Goal: Find specific page/section: Find specific page/section

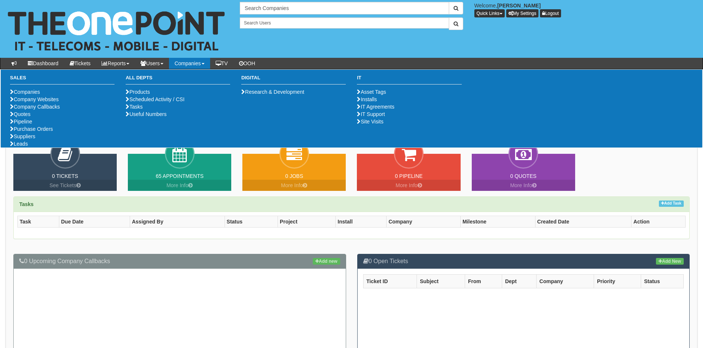
click at [192, 59] on link "Companies" at bounding box center [189, 63] width 41 height 11
click at [52, 94] on li "Companies" at bounding box center [62, 91] width 104 height 7
click at [33, 92] on link "Companies" at bounding box center [25, 92] width 30 height 6
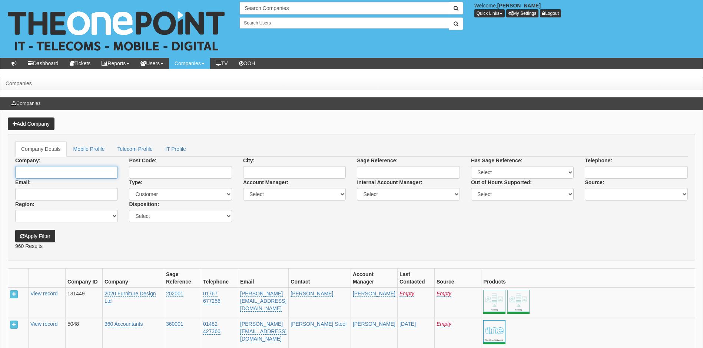
click at [47, 175] on input "Company:" at bounding box center [66, 172] width 103 height 13
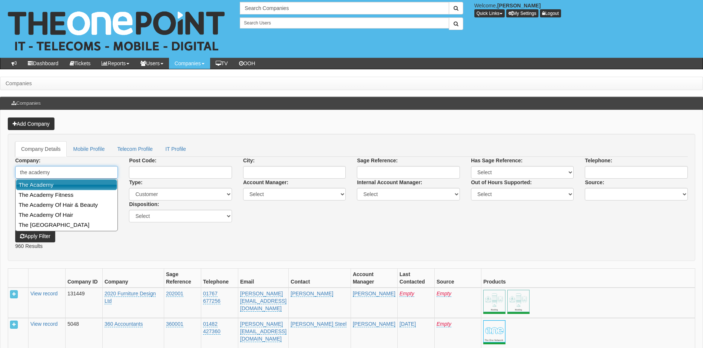
click at [66, 186] on link "The Academy" at bounding box center [66, 184] width 101 height 11
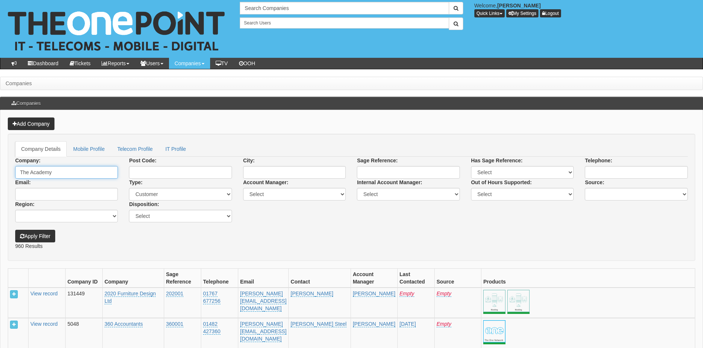
type input "The Academy"
click at [42, 239] on button "Apply Filter" at bounding box center [35, 236] width 40 height 13
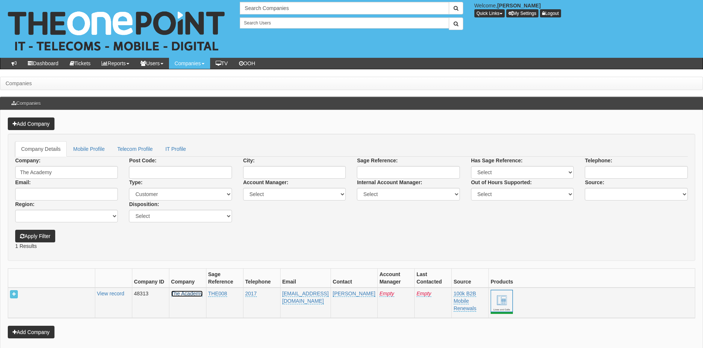
click at [183, 296] on link "The Academy" at bounding box center [187, 294] width 32 height 6
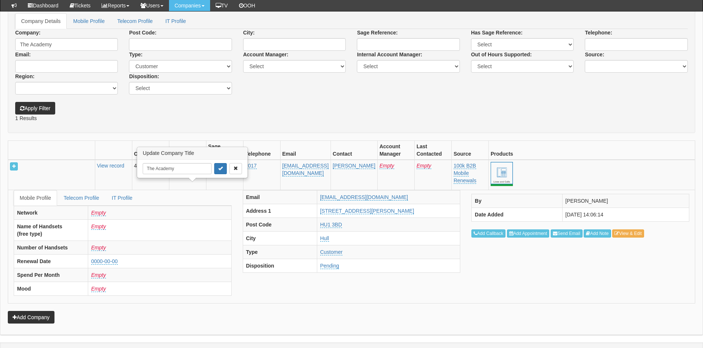
scroll to position [126, 0]
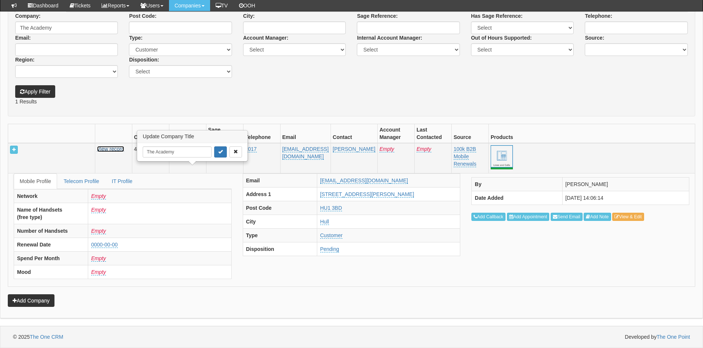
click at [116, 150] on link "View record" at bounding box center [110, 149] width 27 height 6
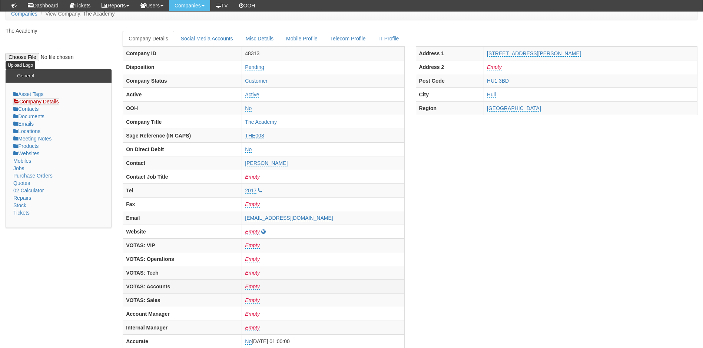
scroll to position [37, 0]
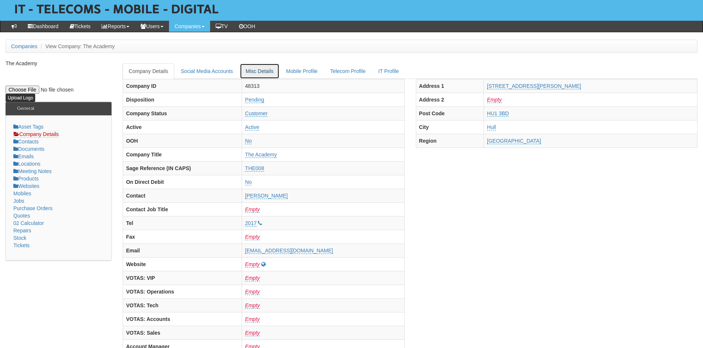
click at [266, 70] on link "Misc Details" at bounding box center [260, 71] width 40 height 16
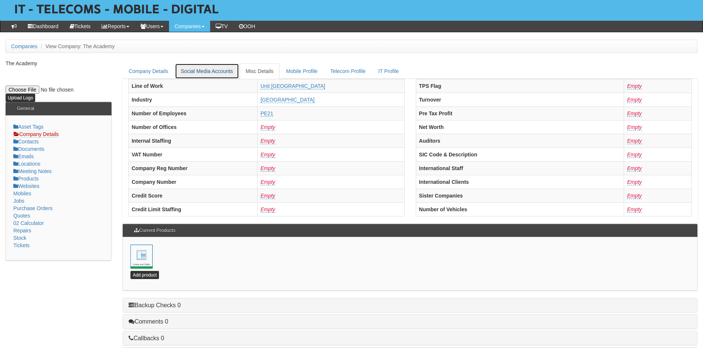
click at [220, 73] on link "Social Media Accounts" at bounding box center [207, 71] width 64 height 16
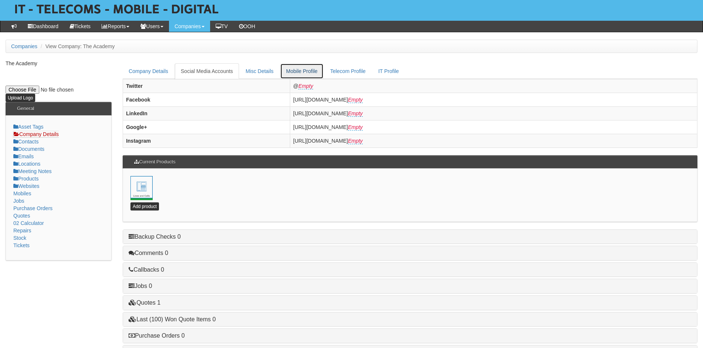
click at [300, 69] on link "Mobile Profile" at bounding box center [301, 71] width 43 height 16
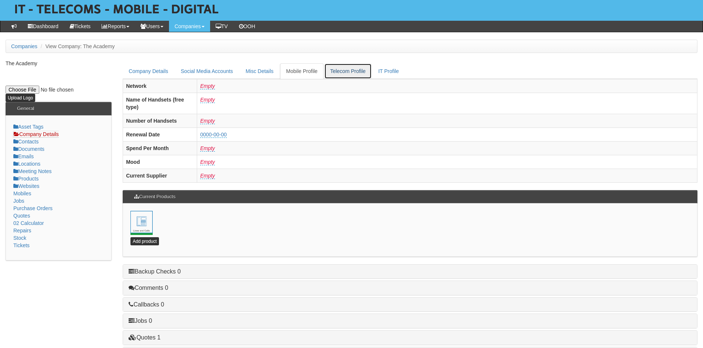
click at [340, 71] on link "Telecom Profile" at bounding box center [347, 71] width 47 height 16
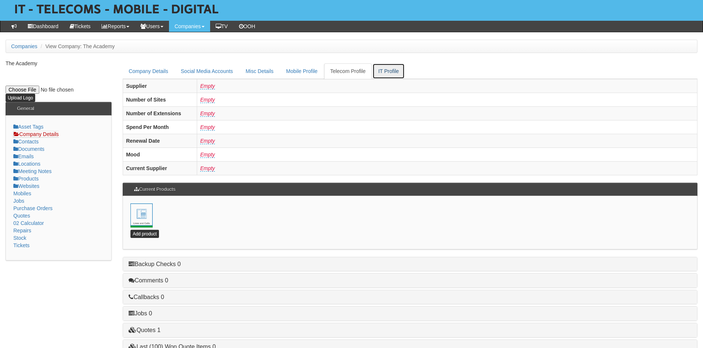
click at [382, 73] on link "IT Profile" at bounding box center [388, 71] width 33 height 16
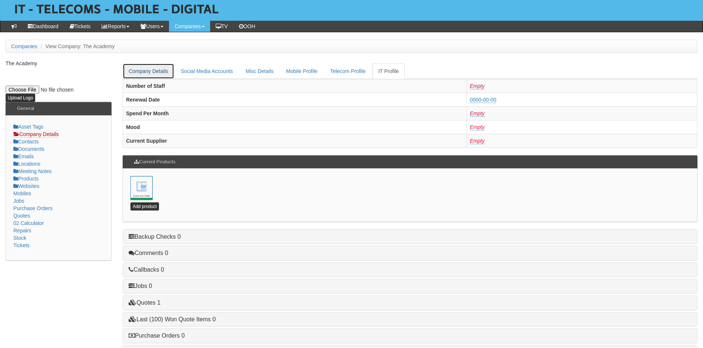
click at [150, 73] on link "Company Details" at bounding box center [149, 71] width 52 height 16
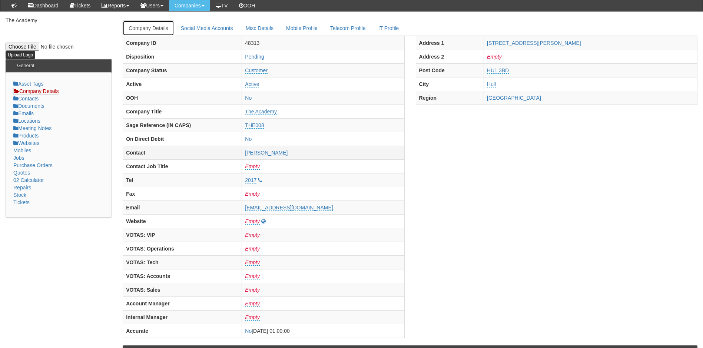
scroll to position [74, 0]
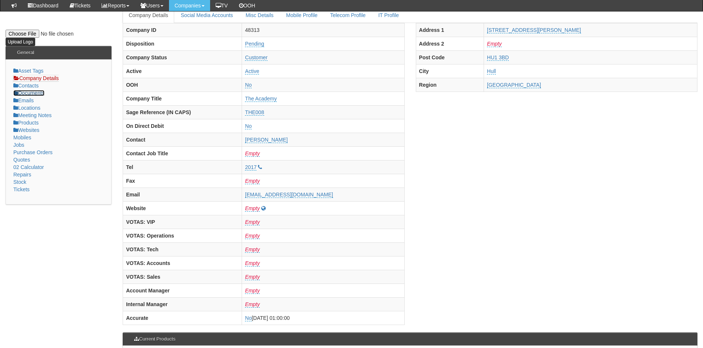
click at [42, 94] on link "Documents" at bounding box center [28, 93] width 31 height 6
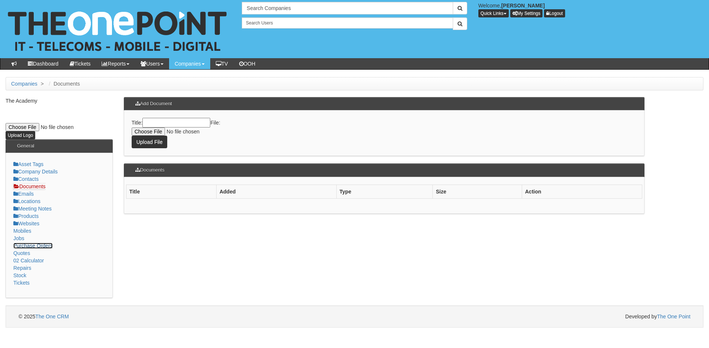
click at [28, 244] on link "Purchase Orders" at bounding box center [32, 246] width 39 height 6
